Goal: Task Accomplishment & Management: Manage account settings

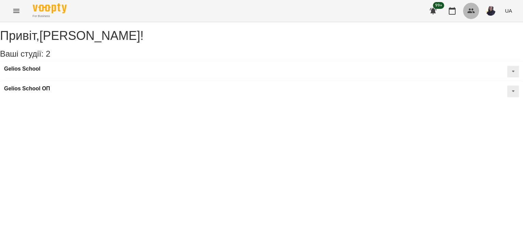
click at [470, 11] on icon "button" at bounding box center [471, 11] width 8 height 8
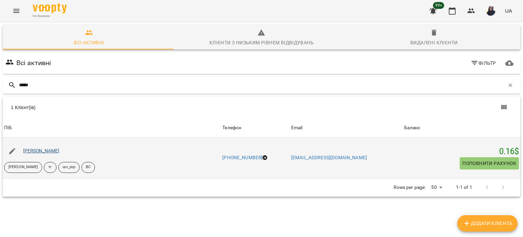
type input "*****"
click at [40, 151] on link "Хапко Анна" at bounding box center [41, 150] width 36 height 5
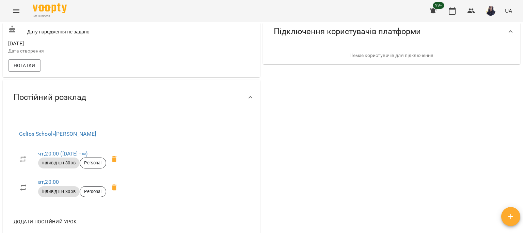
scroll to position [204, 0]
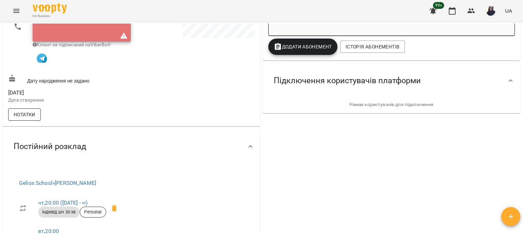
click at [33, 116] on span "Нотатки" at bounding box center [25, 114] width 22 height 8
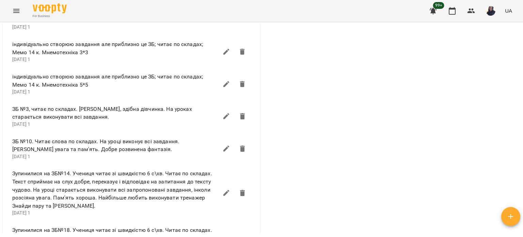
scroll to position [409, 0]
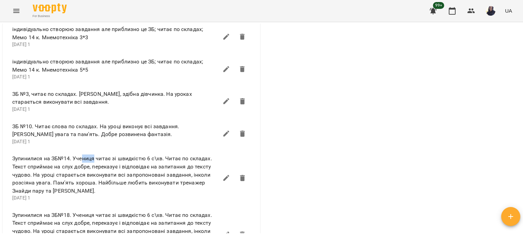
drag, startPoint x: 83, startPoint y: 161, endPoint x: 94, endPoint y: 163, distance: 11.5
click at [94, 163] on span "Зупинилися на ЗБ№14. Учениця читає зі швидкістю 6 с\хв. Читає по складах. Текст…" at bounding box center [115, 174] width 206 height 40
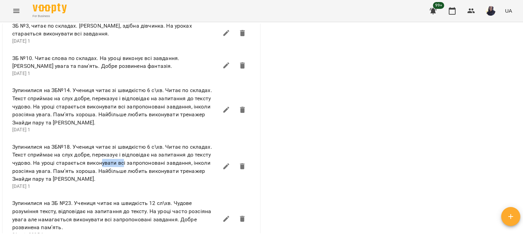
drag, startPoint x: 102, startPoint y: 163, endPoint x: 124, endPoint y: 167, distance: 22.8
click at [124, 167] on span "Зупинилися на ЗБ№18. Учениця читає зі швидкістю 6 с\хв. Читає по складах. Текст…" at bounding box center [115, 163] width 206 height 40
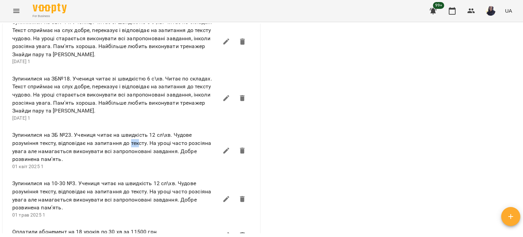
drag, startPoint x: 132, startPoint y: 147, endPoint x: 140, endPoint y: 149, distance: 8.5
click at [140, 149] on span "Зупинилися на ЗБ №23. Учениця читає на швидкість 12 сл\хв. Чудове розуміння тек…" at bounding box center [115, 147] width 206 height 32
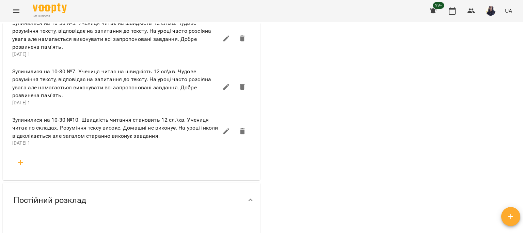
scroll to position [851, 0]
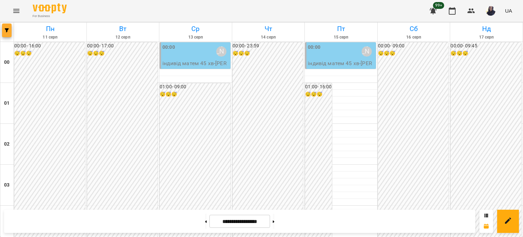
click at [5, 31] on icon "button" at bounding box center [7, 30] width 4 height 4
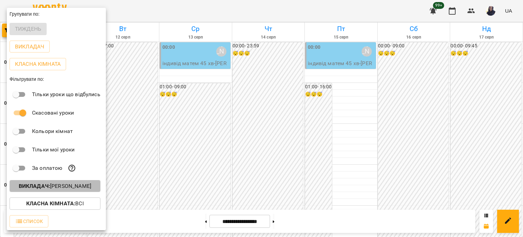
click at [55, 191] on button "Викладач : [PERSON_NAME]" at bounding box center [55, 186] width 91 height 12
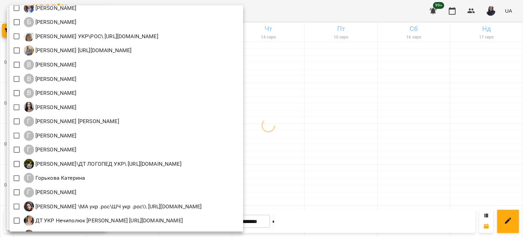
scroll to position [207, 0]
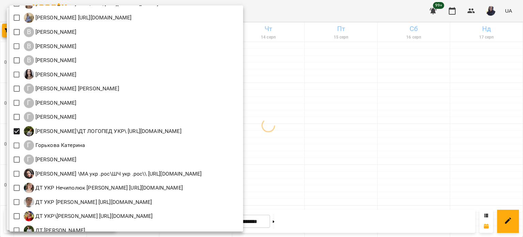
click at [373, 14] on div at bounding box center [261, 118] width 523 height 237
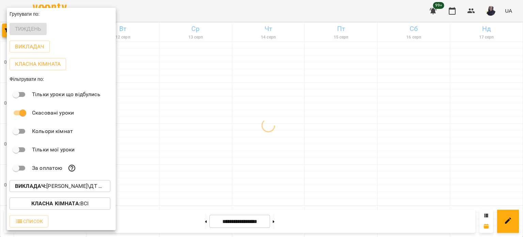
click at [377, 14] on div at bounding box center [261, 118] width 523 height 237
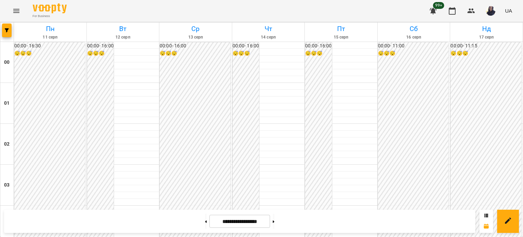
scroll to position [681, 0]
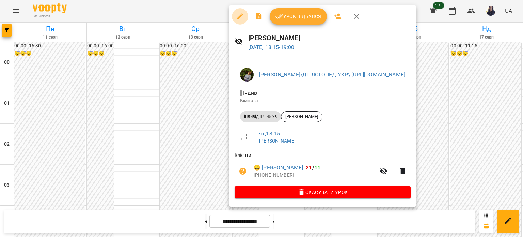
click at [240, 15] on icon "button" at bounding box center [240, 16] width 6 height 6
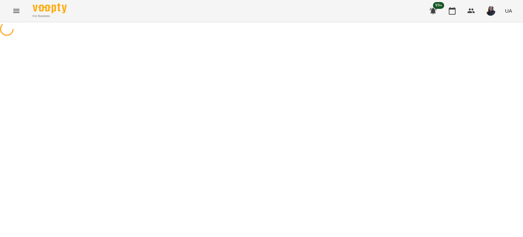
select select "**********"
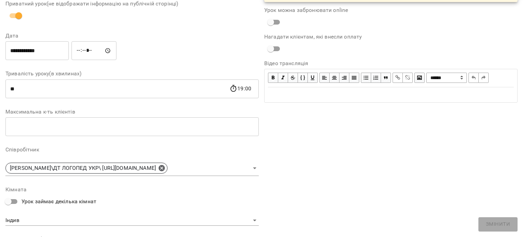
scroll to position [102, 0]
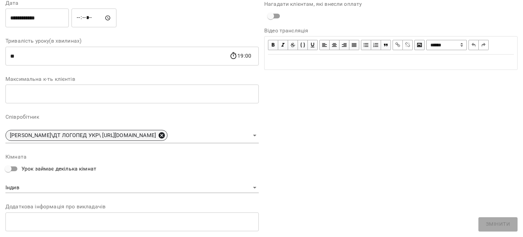
click at [165, 136] on icon at bounding box center [162, 135] width 6 height 6
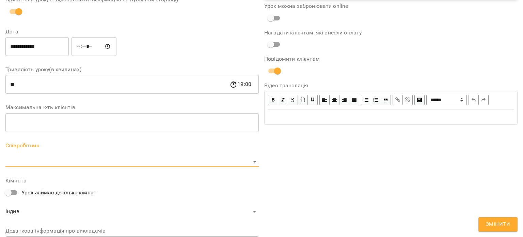
scroll to position [131, 0]
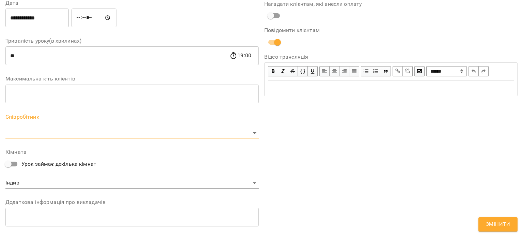
click at [206, 131] on body "For Business 99+ UA Журнал відвідувань / [PERSON_NAME] [DATE] 18:15 / Урок відб…" at bounding box center [261, 166] width 523 height 333
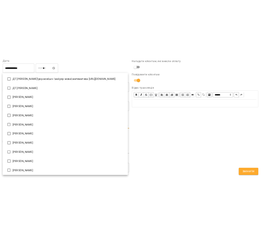
scroll to position [493, 0]
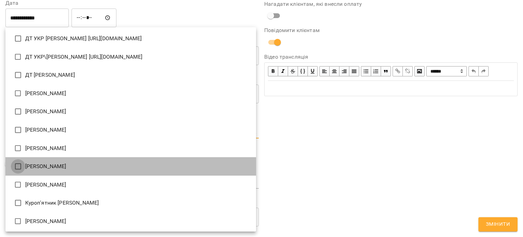
type input "**********"
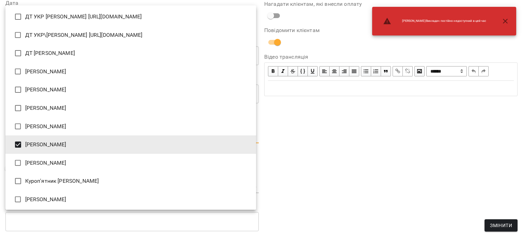
click at [366, 152] on div at bounding box center [261, 118] width 523 height 237
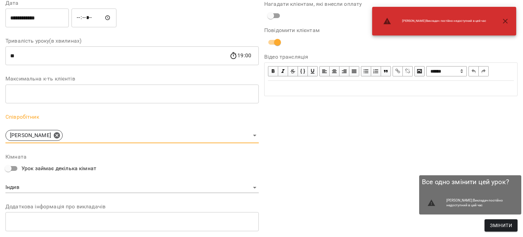
click at [495, 224] on span "Змінити" at bounding box center [501, 225] width 22 height 8
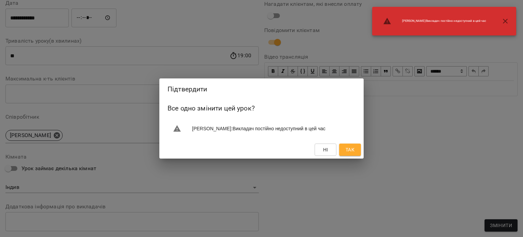
click at [344, 146] on button "Так" at bounding box center [350, 149] width 22 height 12
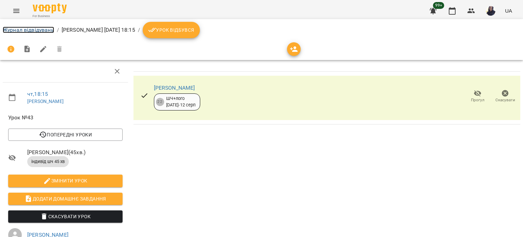
click at [35, 30] on link "Журнал відвідувань" at bounding box center [28, 30] width 51 height 6
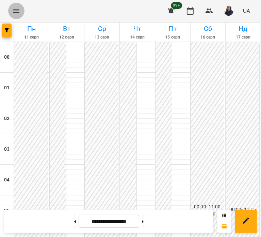
click at [18, 11] on icon "Menu" at bounding box center [16, 11] width 8 height 8
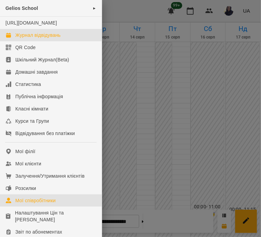
click at [42, 204] on div "Мої співробітники" at bounding box center [35, 200] width 41 height 7
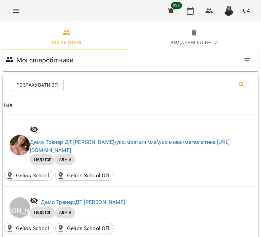
click at [237, 89] on button "Search" at bounding box center [242, 85] width 16 height 16
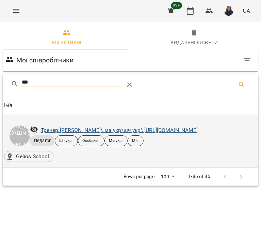
type input "***"
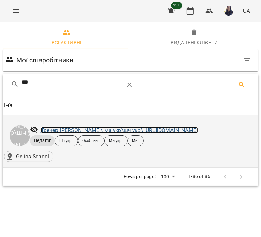
click at [181, 128] on link "Тренер: [PERSON_NAME]\ ма укр\шч укр\ [URL][DOMAIN_NAME]" at bounding box center [119, 130] width 157 height 6
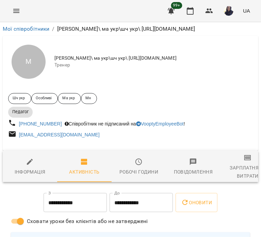
click at [130, 164] on span "Робочі години" at bounding box center [139, 167] width 46 height 18
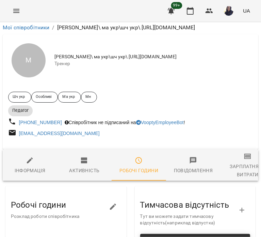
scroll to position [136, 0]
click at [112, 203] on icon "button" at bounding box center [113, 207] width 8 height 8
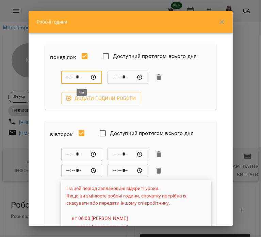
click at [67, 79] on input "*****" at bounding box center [81, 77] width 41 height 14
type input "*****"
click at [180, 84] on div "***** ​ ***** ​ Додати години роботи" at bounding box center [130, 87] width 161 height 34
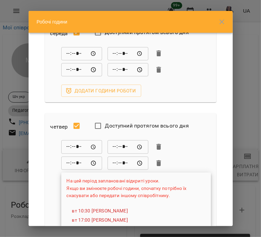
scroll to position [341, 0]
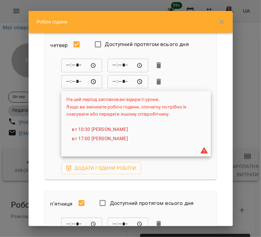
drag, startPoint x: 222, startPoint y: 20, endPoint x: 179, endPoint y: 6, distance: 45.0
click at [222, 20] on icon "button" at bounding box center [222, 22] width 8 height 8
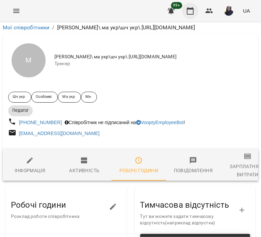
click at [189, 13] on icon "button" at bounding box center [190, 11] width 8 height 8
